Goal: Information Seeking & Learning: Learn about a topic

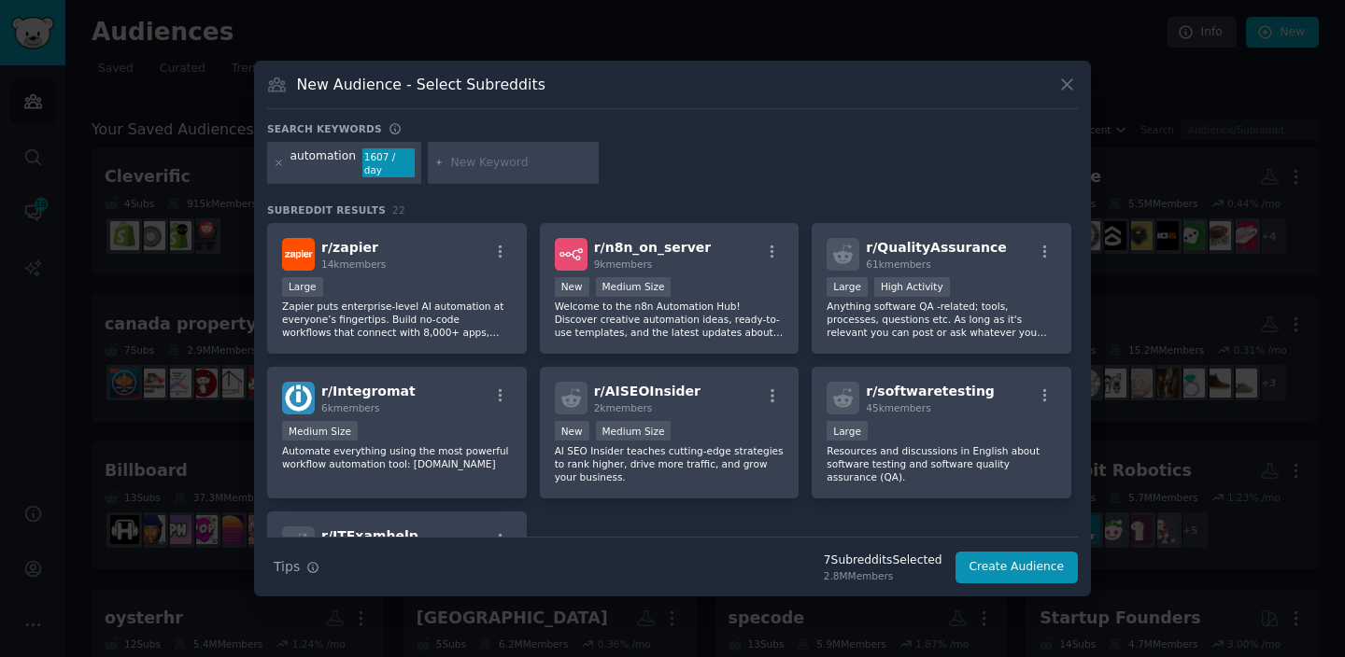
scroll to position [740, 0]
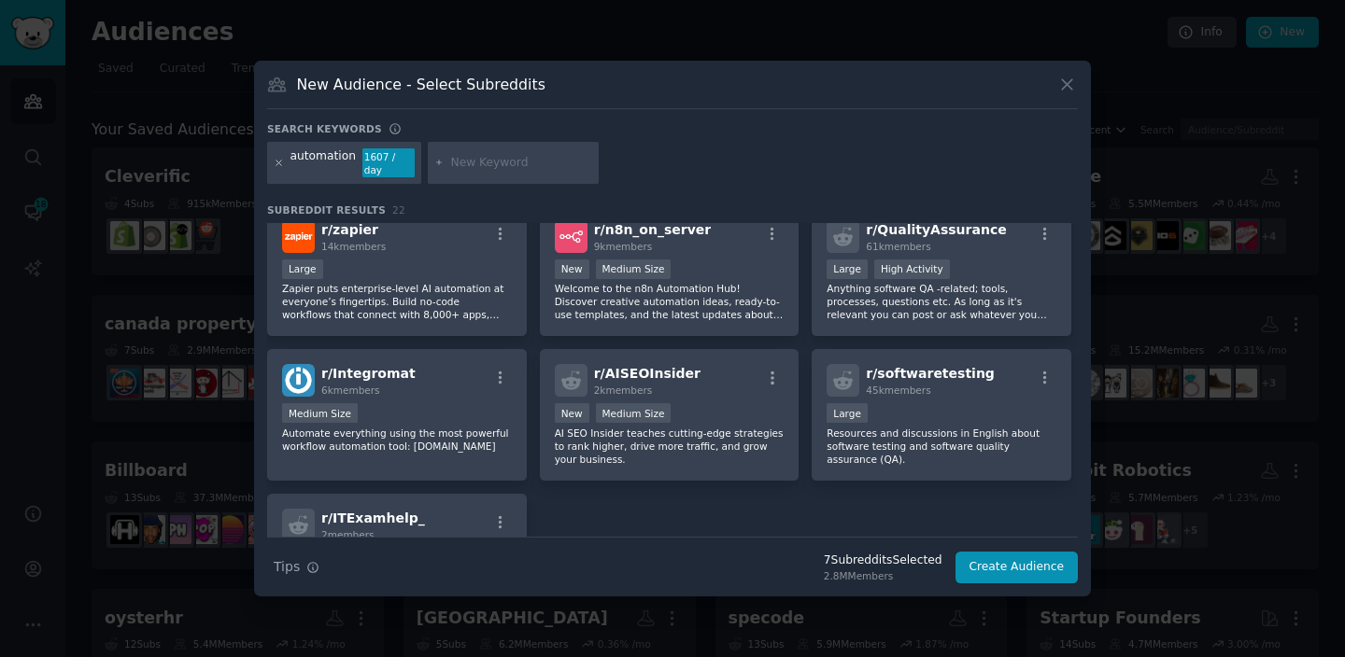
click at [281, 163] on icon at bounding box center [279, 163] width 10 height 10
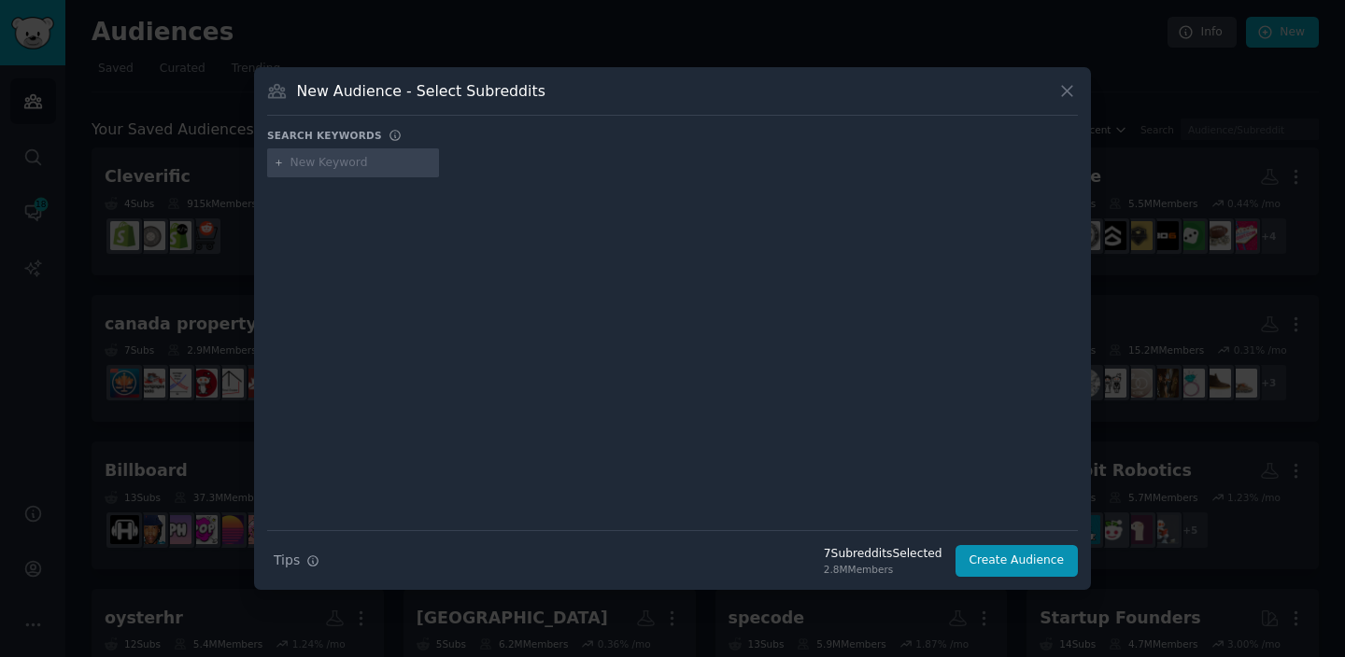
click at [315, 165] on input "text" at bounding box center [361, 163] width 142 height 17
type input "AI"
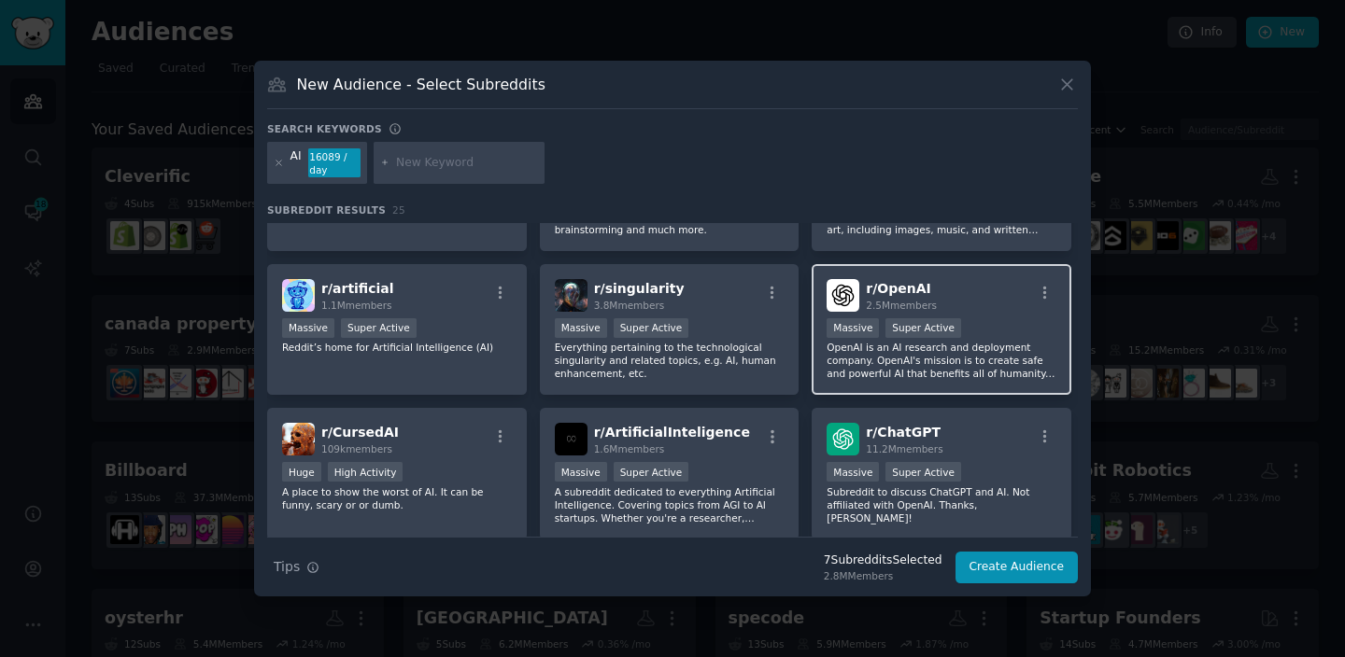
scroll to position [114, 0]
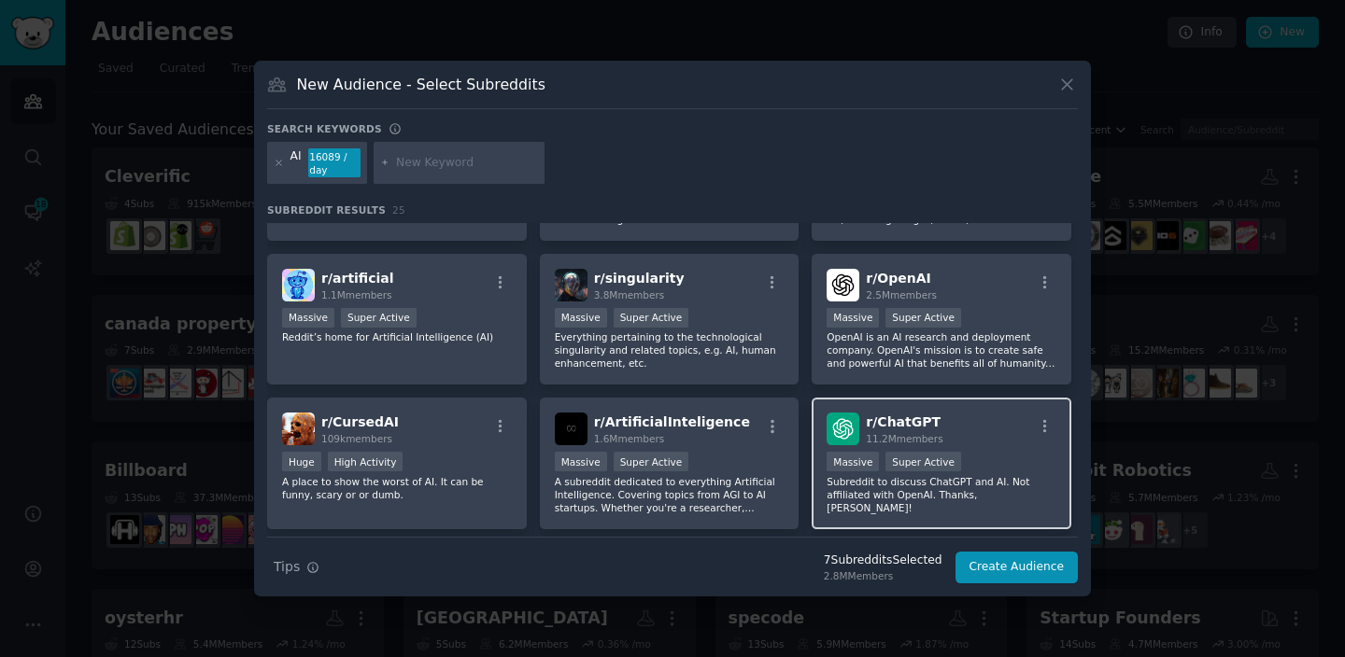
click at [912, 420] on span "r/ ChatGPT" at bounding box center [903, 422] width 75 height 15
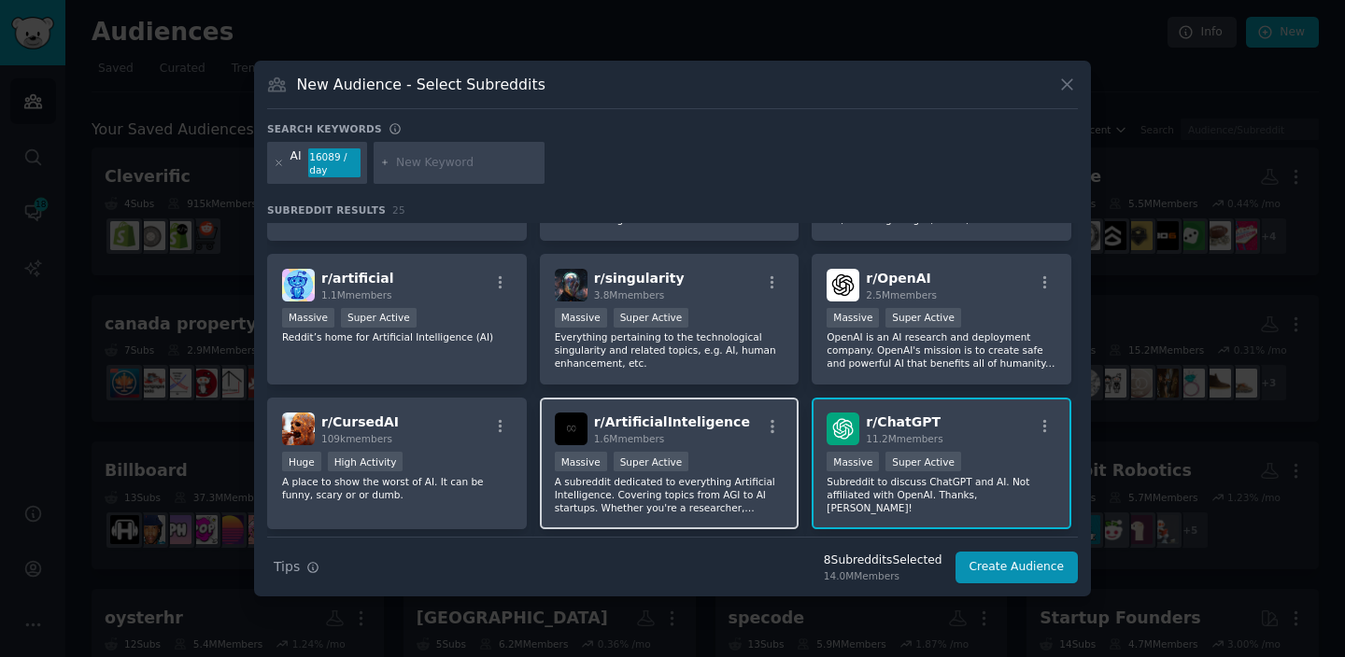
click at [729, 432] on div "r/ ArtificialInteligence 1.6M members" at bounding box center [670, 429] width 230 height 33
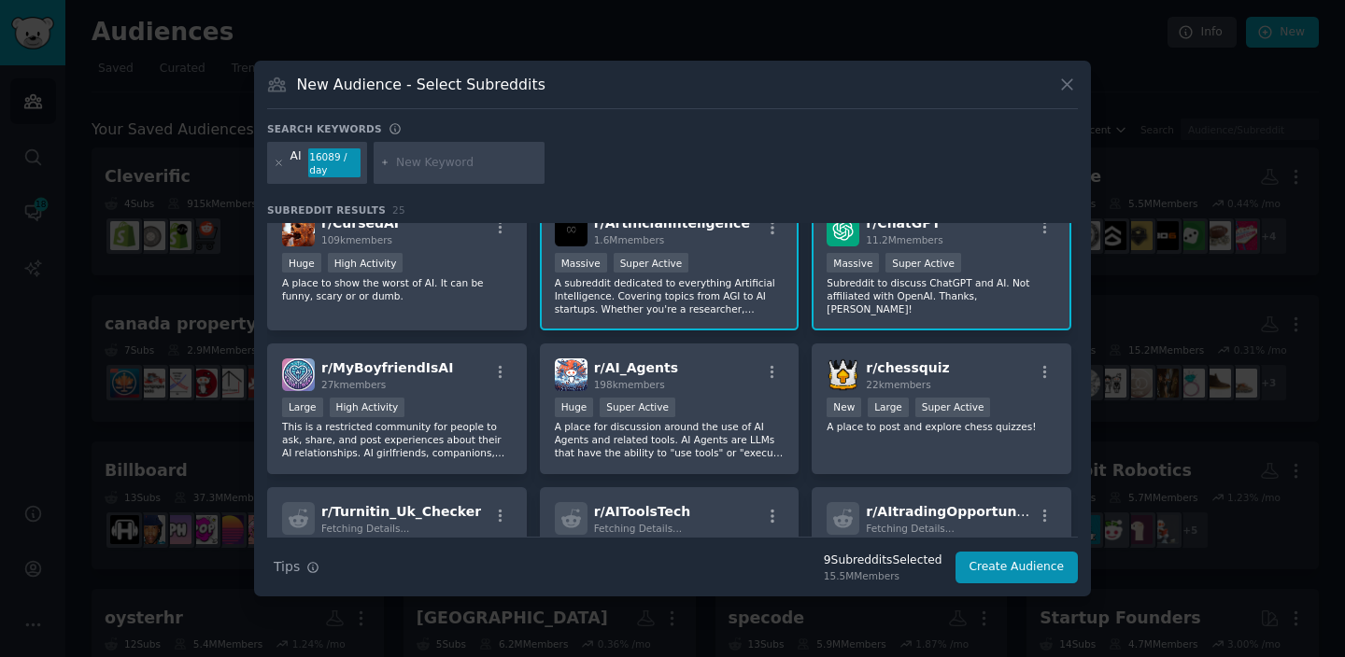
scroll to position [314, 0]
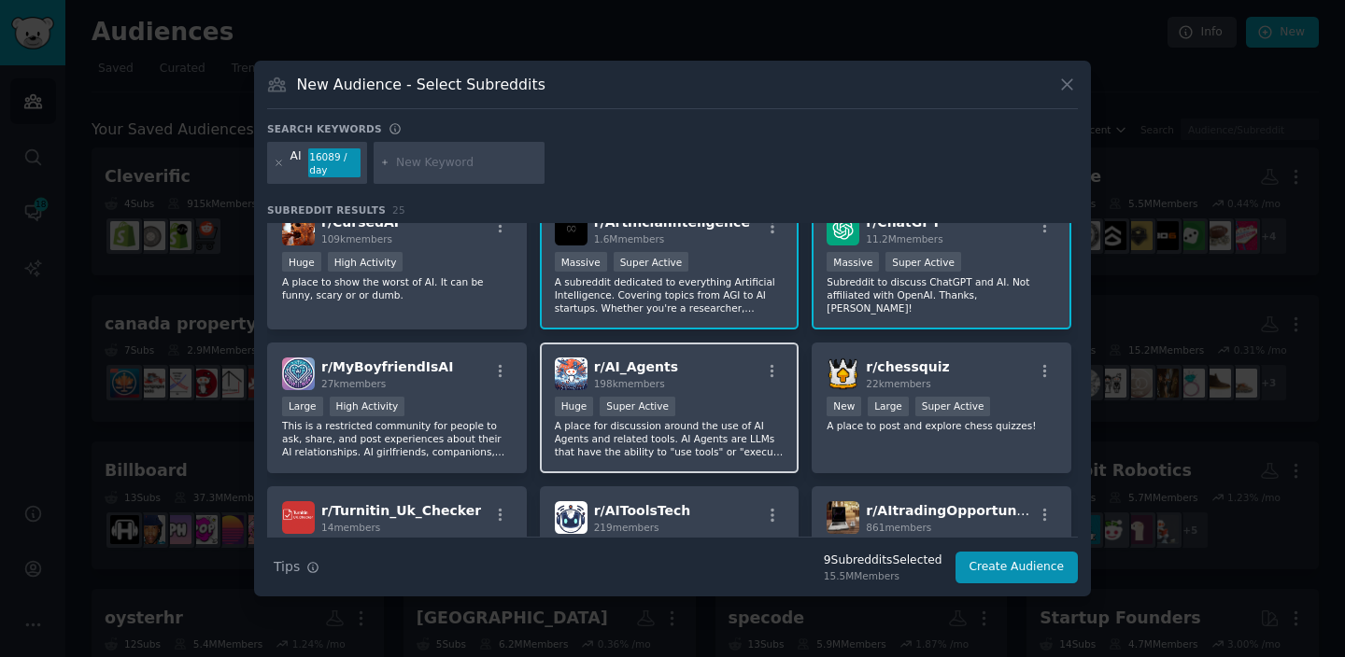
click at [721, 463] on div "r/ AI_Agents 198k members Huge Super Active A place for discussion around the u…" at bounding box center [670, 409] width 260 height 132
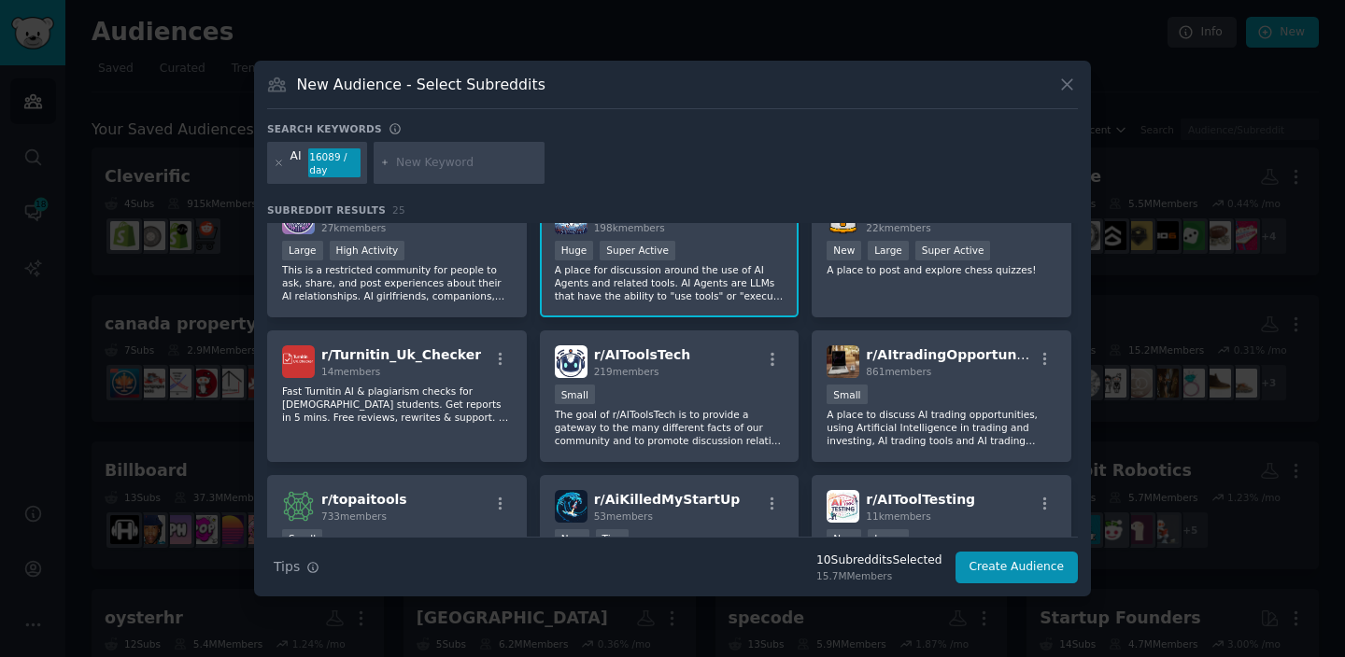
scroll to position [472, 0]
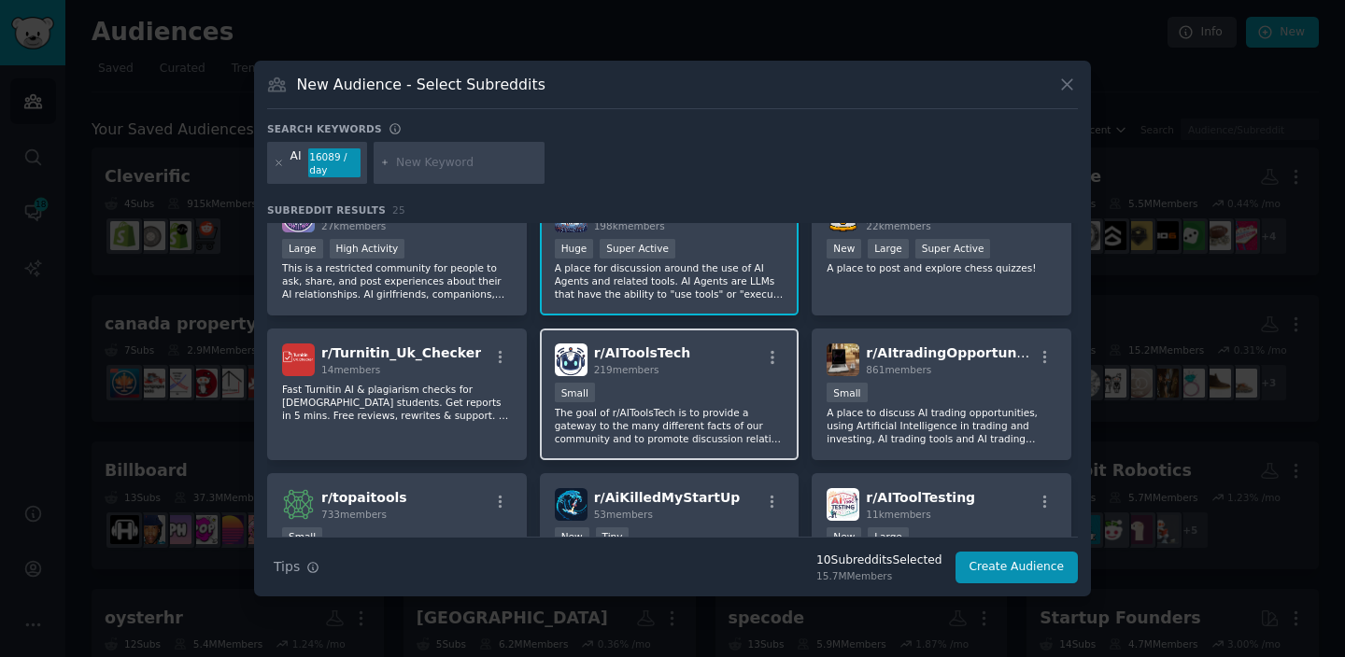
click at [742, 429] on p "The goal of r/AIToolsTech is to provide a gateway to the many different facts o…" at bounding box center [670, 425] width 230 height 39
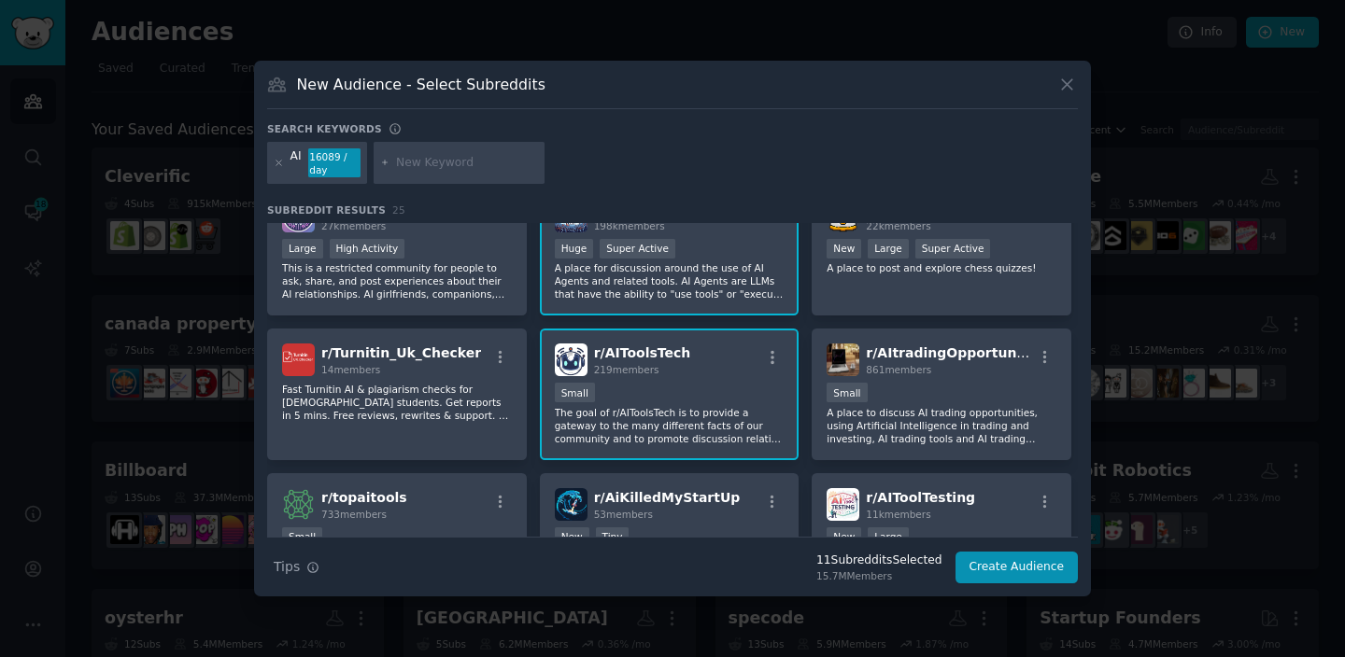
scroll to position [423, 0]
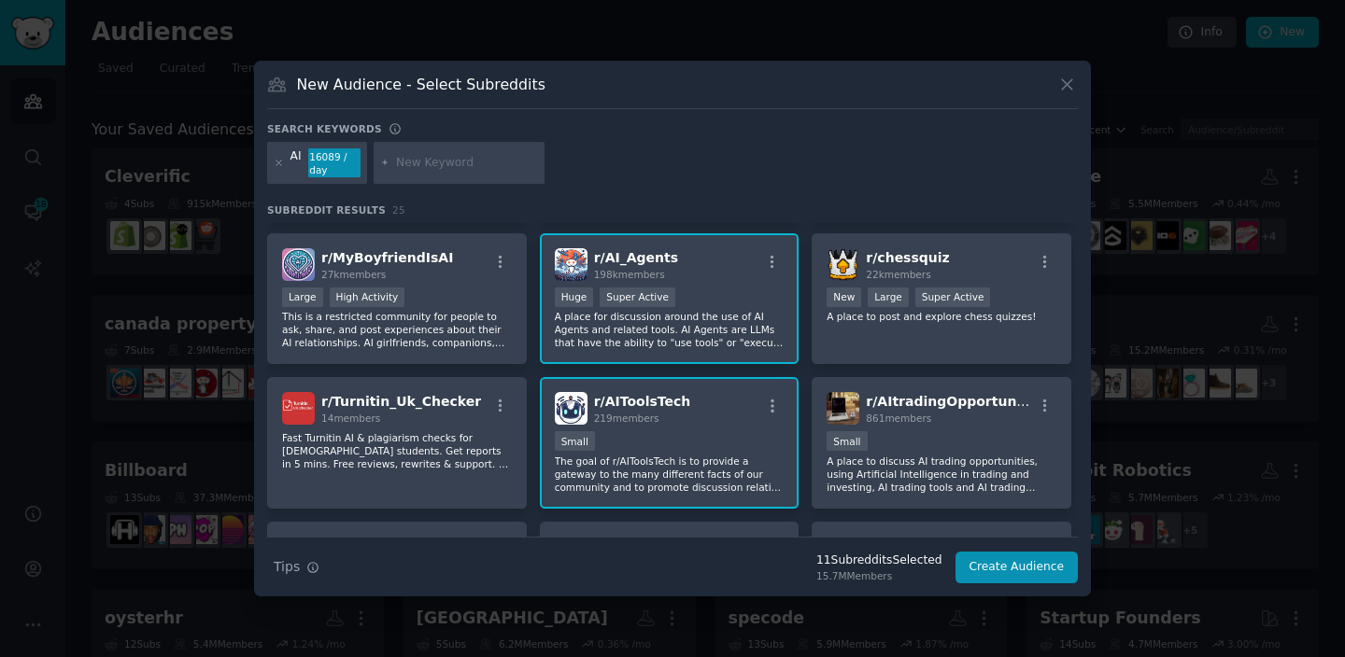
click at [742, 429] on div "r/ AIToolsTech 219 members Small The goal of r/AIToolsTech is to provide a gate…" at bounding box center [670, 443] width 260 height 132
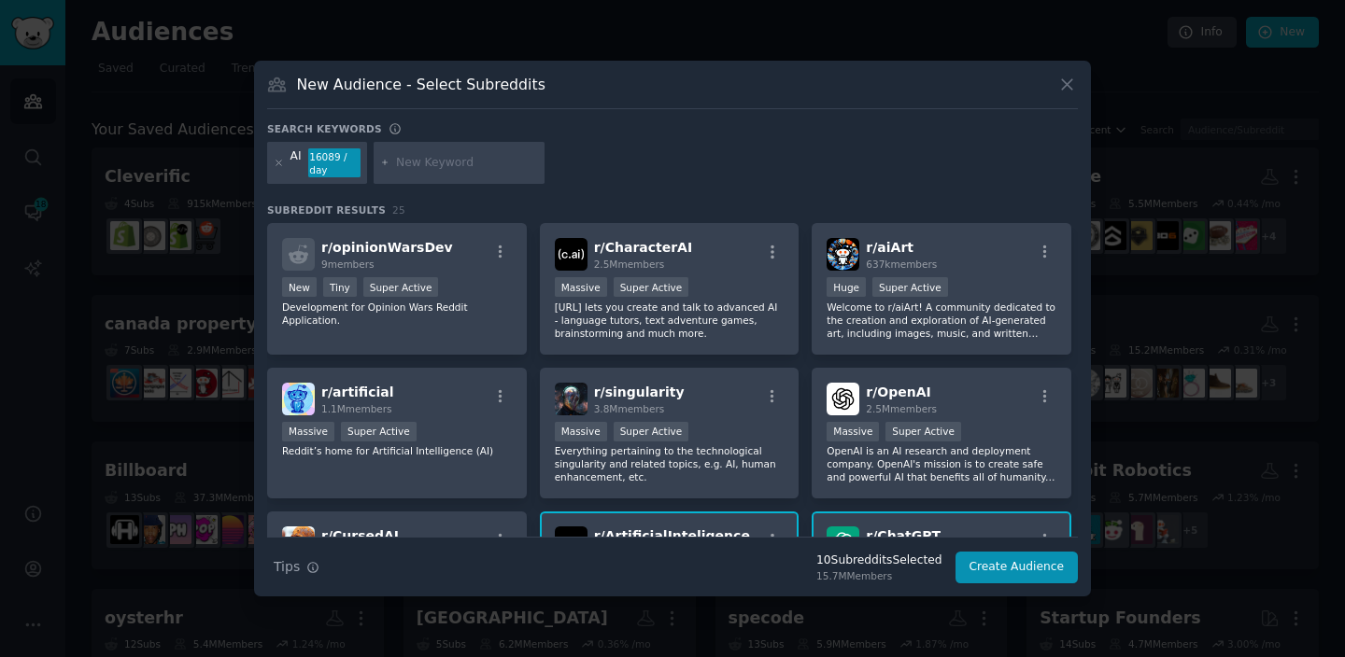
scroll to position [23, 0]
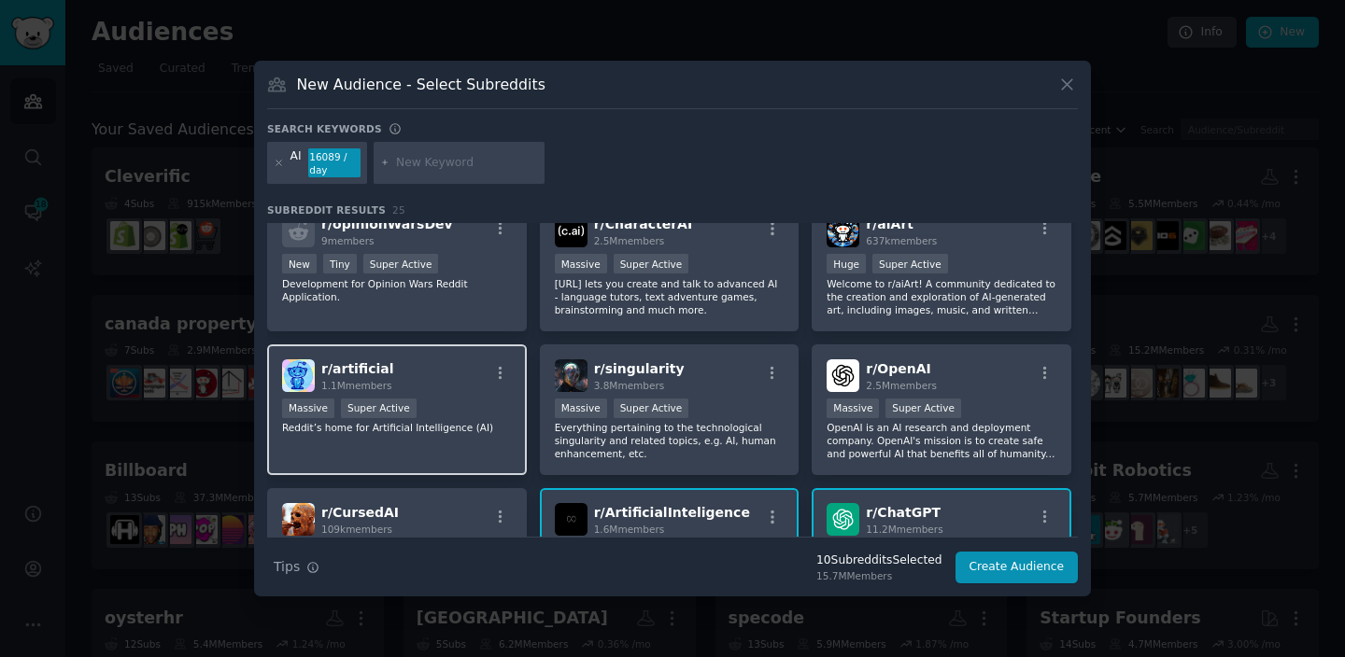
click at [461, 439] on div "r/ artificial 1.1M members Massive Super Active Reddit’s home for Artificial In…" at bounding box center [397, 411] width 260 height 132
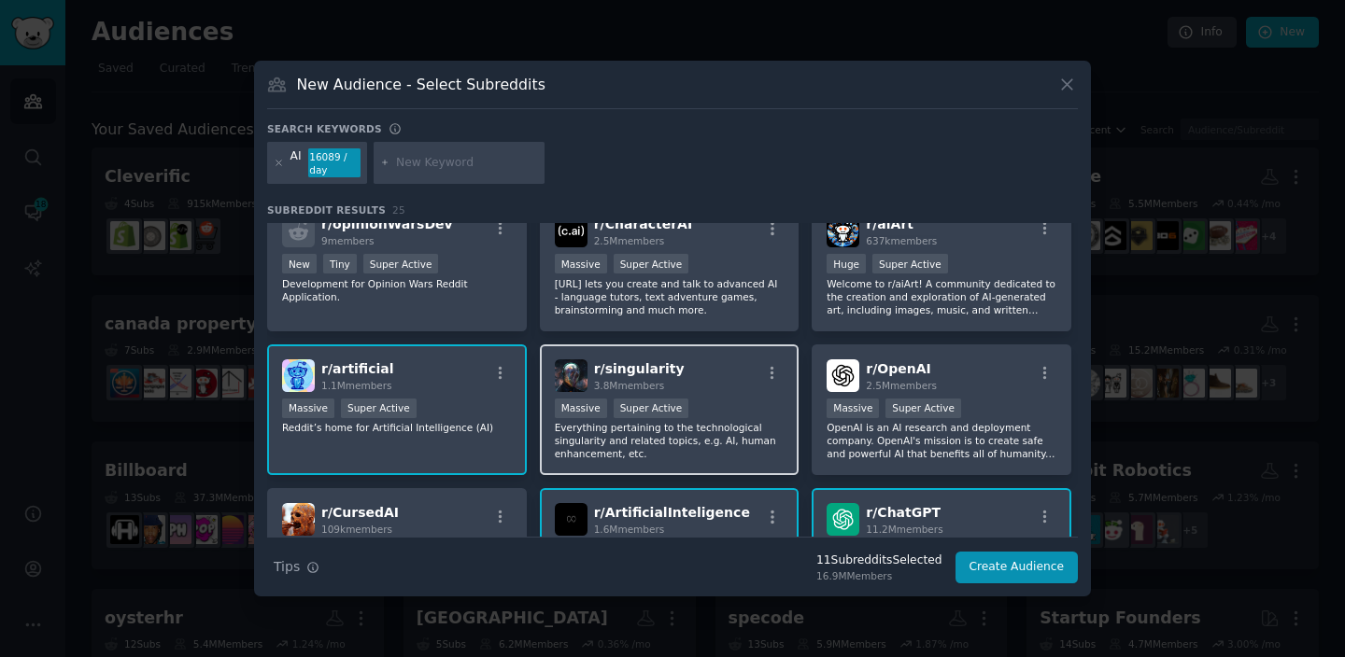
click at [709, 438] on p "Everything pertaining to the technological singularity and related topics, e.g.…" at bounding box center [670, 440] width 230 height 39
